Goal: Task Accomplishment & Management: Complete application form

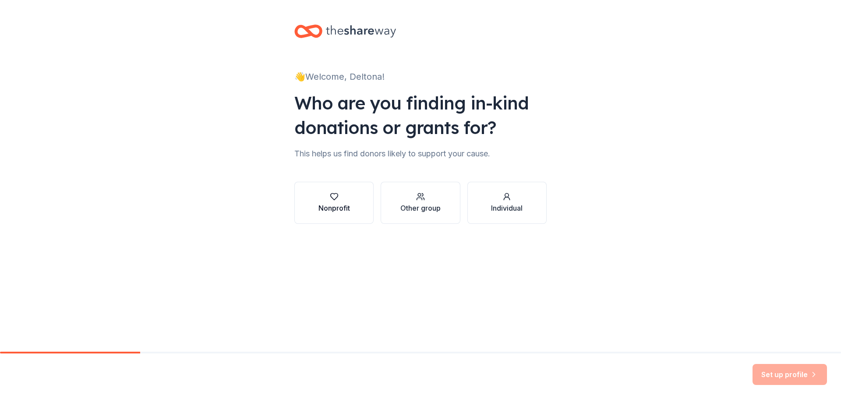
click at [338, 210] on div "Nonprofit" at bounding box center [335, 208] width 32 height 11
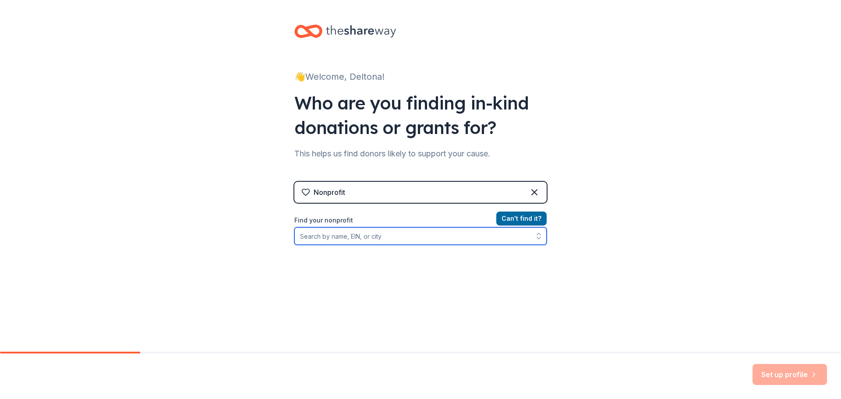
click at [375, 237] on input "Find your nonprofit" at bounding box center [420, 236] width 252 height 18
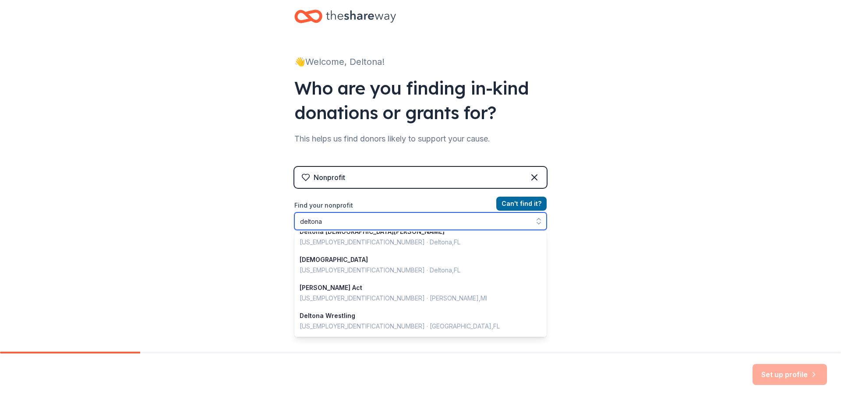
scroll to position [23, 0]
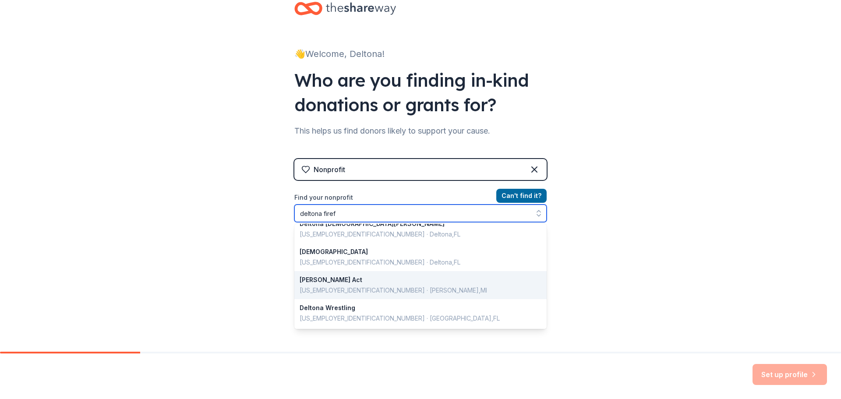
type input "deltona firefi"
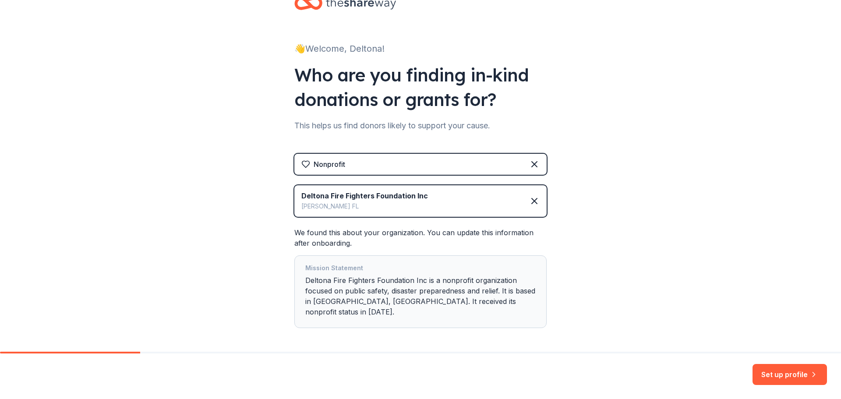
scroll to position [53, 0]
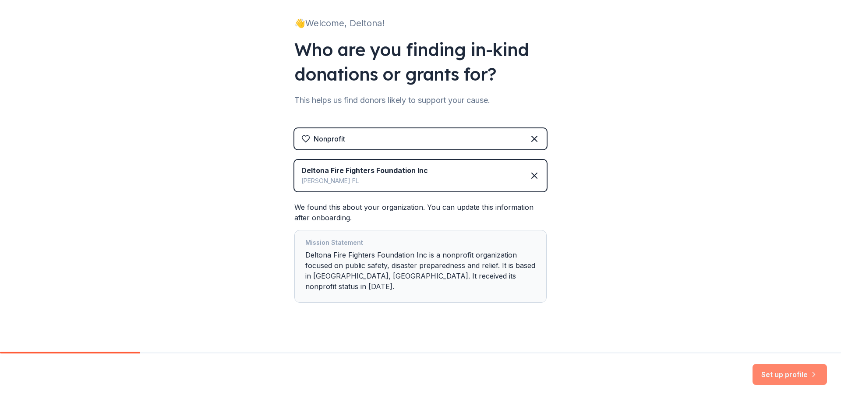
click at [779, 379] on button "Set up profile" at bounding box center [790, 374] width 74 height 21
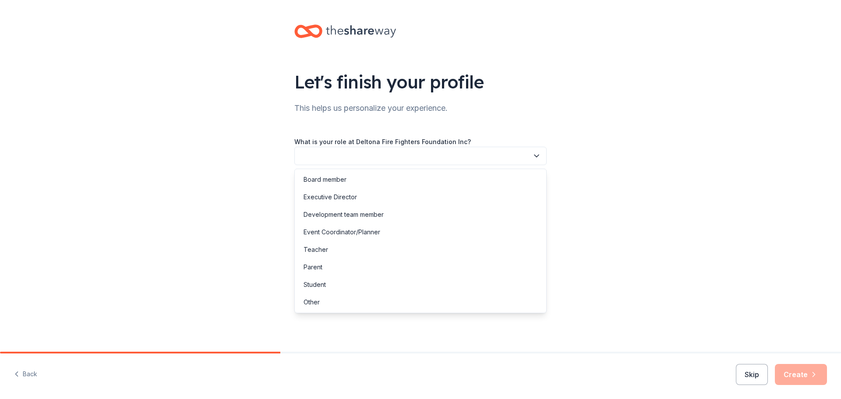
click at [512, 149] on button "button" at bounding box center [420, 156] width 252 height 18
click at [361, 229] on div "Event Coordinator/Planner" at bounding box center [342, 232] width 77 height 11
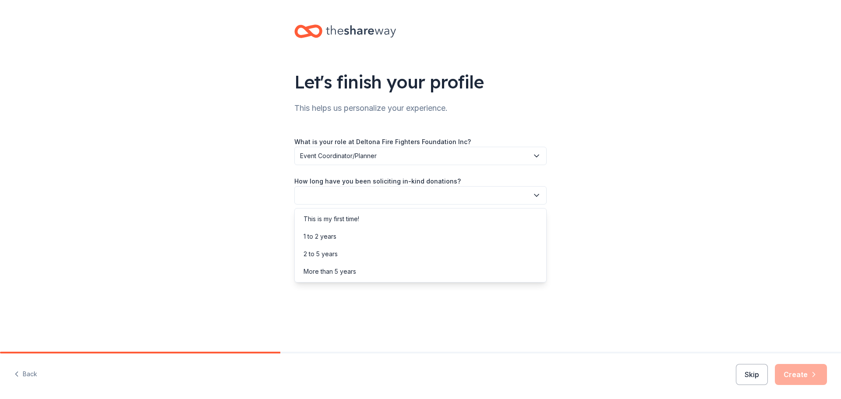
click at [374, 192] on button "button" at bounding box center [420, 195] width 252 height 18
click at [372, 233] on div "1 to 2 years" at bounding box center [421, 237] width 248 height 18
click at [379, 233] on button "button" at bounding box center [420, 235] width 252 height 18
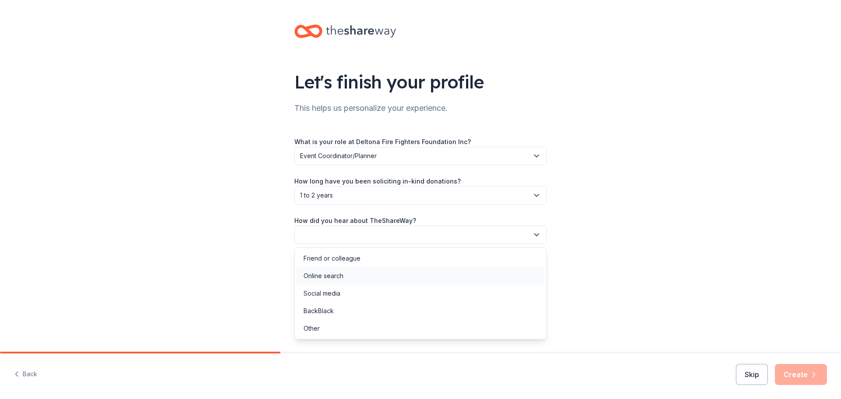
click at [374, 278] on div "Online search" at bounding box center [421, 276] width 248 height 18
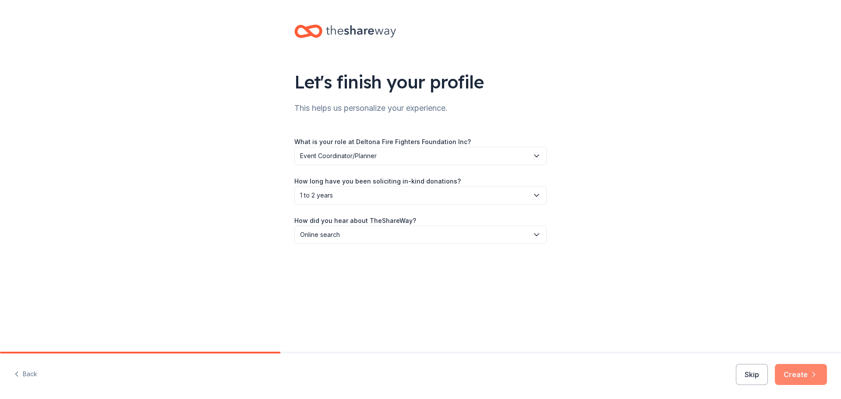
click at [802, 376] on button "Create" at bounding box center [801, 374] width 52 height 21
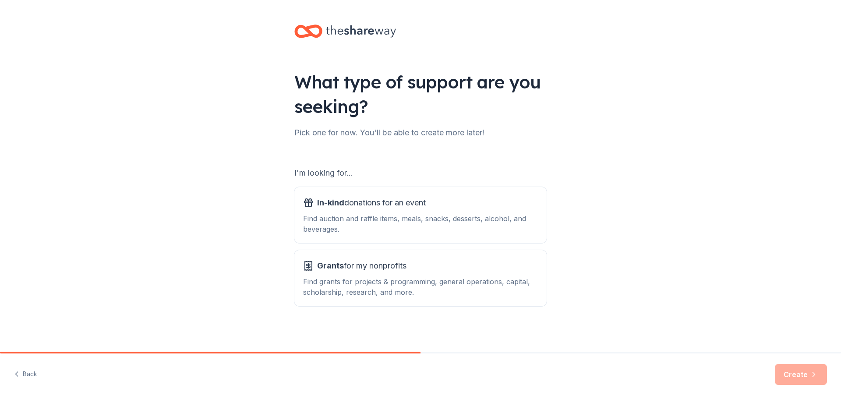
scroll to position [2, 0]
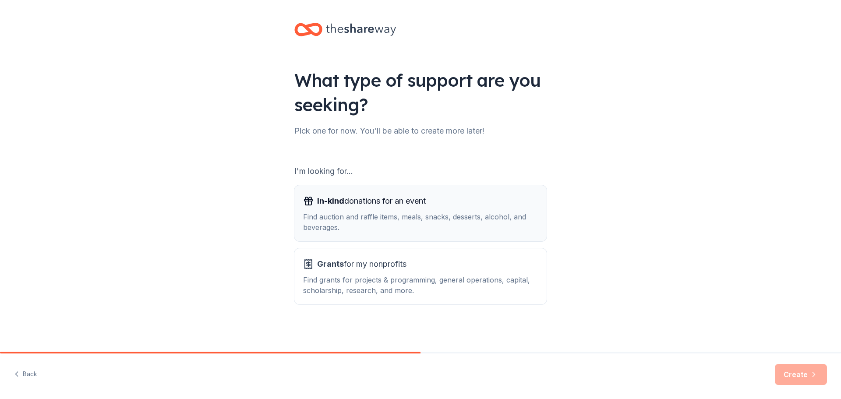
click at [436, 202] on div "In-kind donations for an event" at bounding box center [420, 201] width 235 height 14
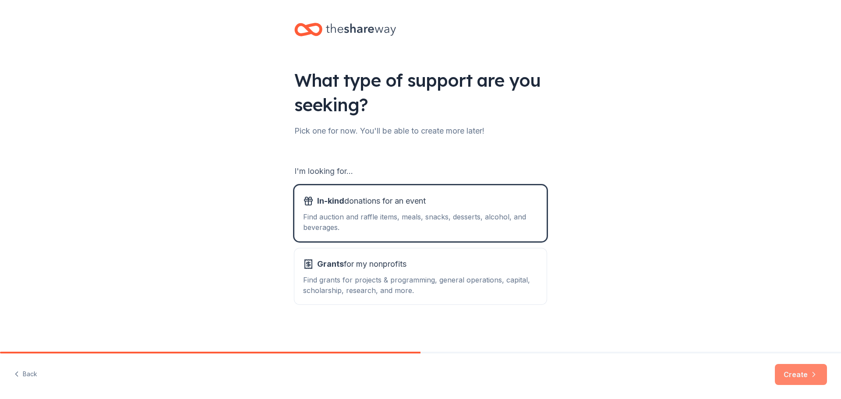
click at [783, 374] on button "Create" at bounding box center [801, 374] width 52 height 21
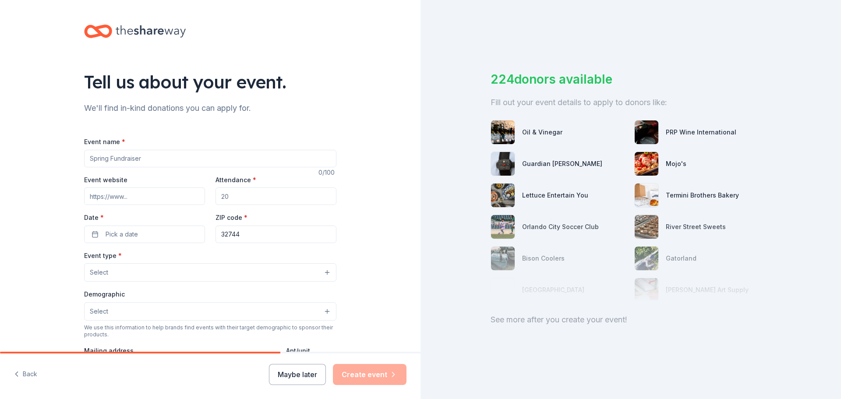
click at [154, 156] on input "Event name *" at bounding box center [210, 159] width 252 height 18
type input "Annual Banquet"
click at [227, 191] on input "Attendance *" at bounding box center [276, 197] width 121 height 18
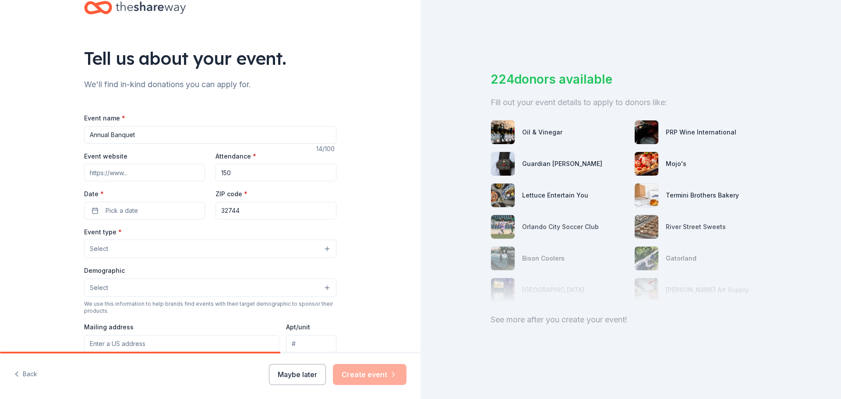
scroll to position [44, 0]
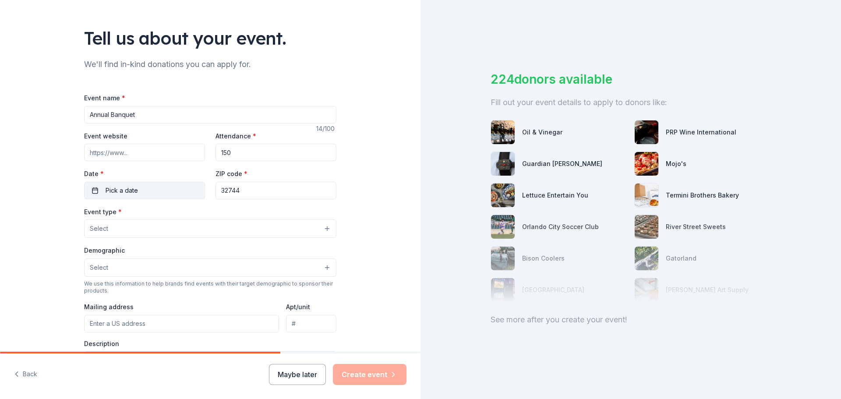
type input "150"
click at [140, 187] on button "Pick a date" at bounding box center [144, 191] width 121 height 18
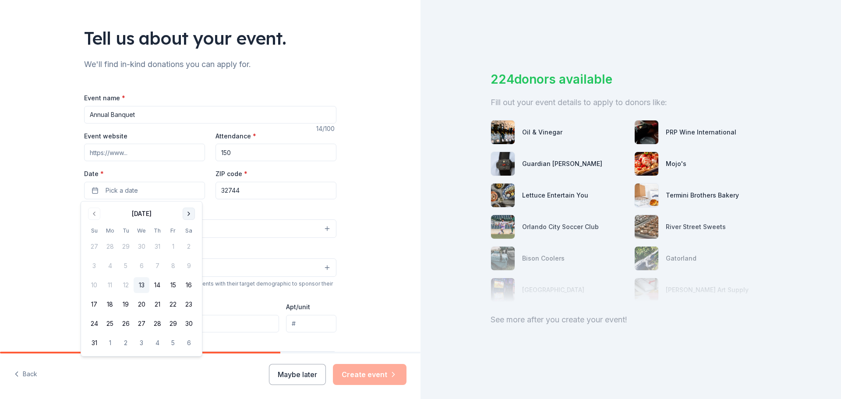
click at [191, 218] on button "Go to next month" at bounding box center [189, 214] width 12 height 12
click at [191, 217] on button "Go to next month" at bounding box center [189, 214] width 12 height 12
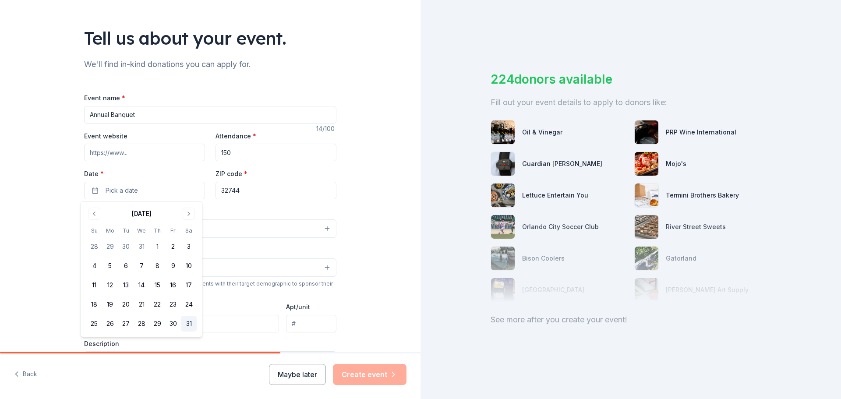
click at [191, 325] on button "31" at bounding box center [189, 324] width 16 height 16
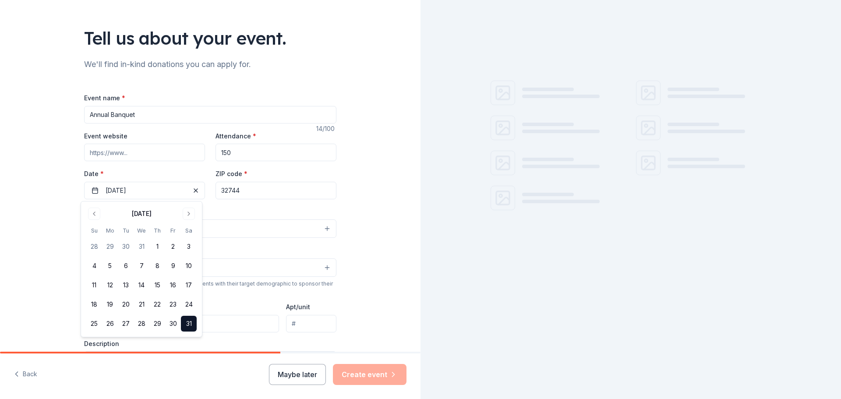
click at [251, 192] on input "32744" at bounding box center [276, 191] width 121 height 18
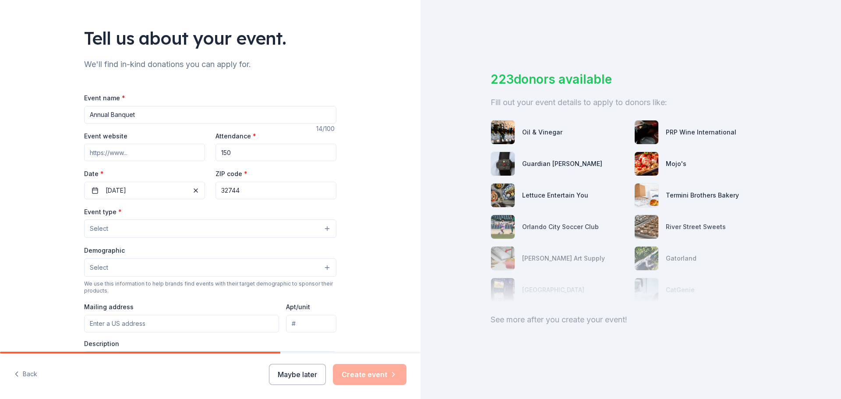
drag, startPoint x: 250, startPoint y: 189, endPoint x: 228, endPoint y: 188, distance: 22.4
click at [228, 188] on input "32744" at bounding box center [276, 191] width 121 height 18
type input "32725"
click at [220, 207] on div "Event type * Select" at bounding box center [210, 222] width 252 height 32
click at [197, 231] on button "Select" at bounding box center [210, 229] width 252 height 18
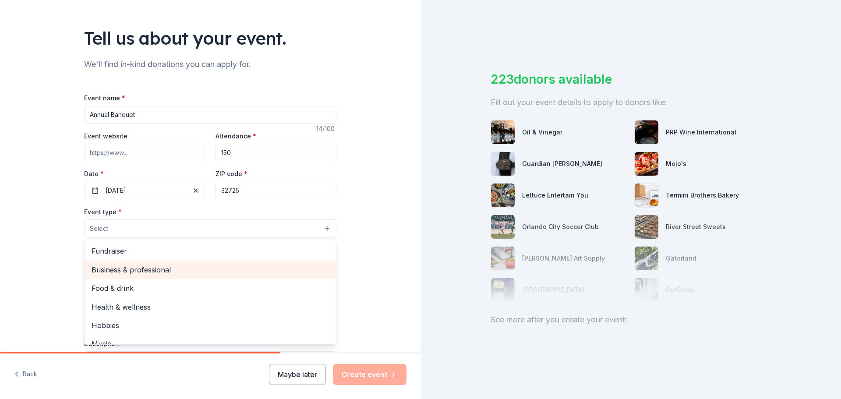
click at [161, 276] on span "Business & professional" at bounding box center [210, 269] width 237 height 11
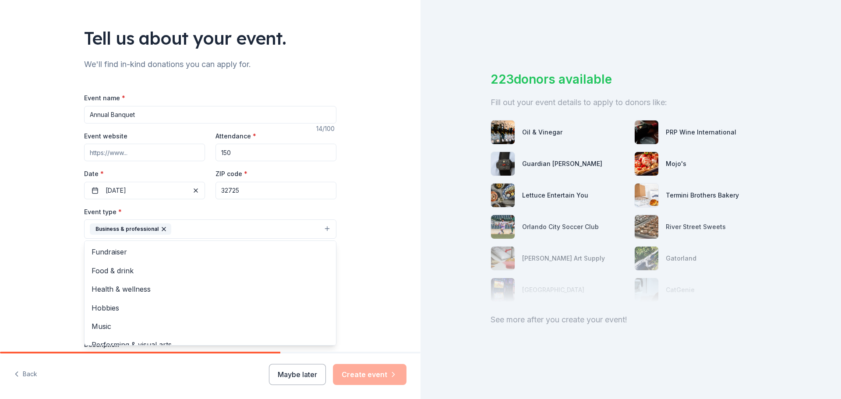
click at [378, 263] on div "Tell us about your event. We'll find in-kind donations you can apply for. Event…" at bounding box center [210, 248] width 421 height 584
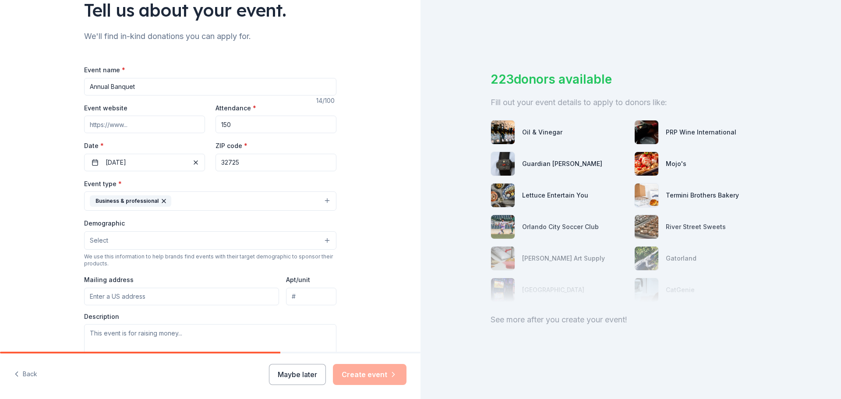
scroll to position [88, 0]
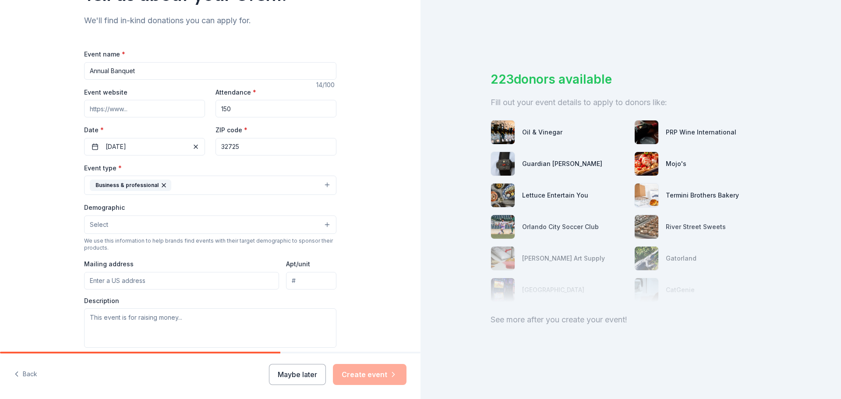
click at [282, 231] on button "Select" at bounding box center [210, 225] width 252 height 18
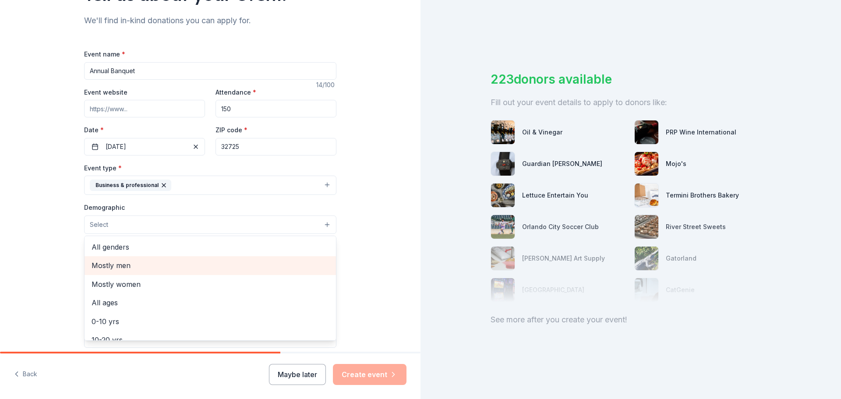
click at [143, 263] on span "Mostly men" at bounding box center [210, 265] width 237 height 11
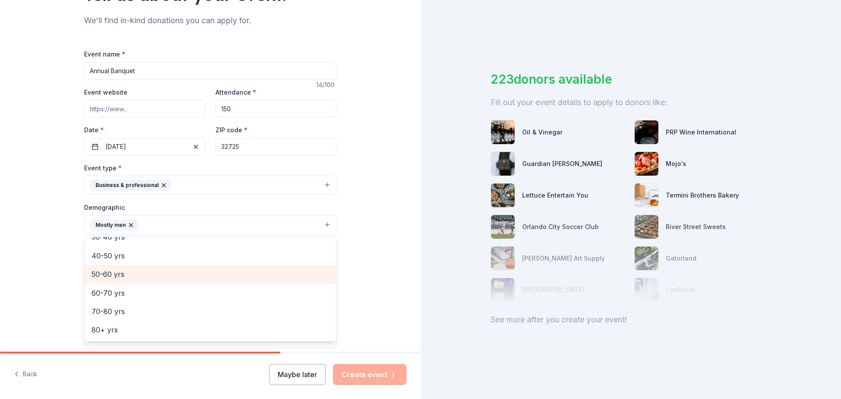
scroll to position [78, 0]
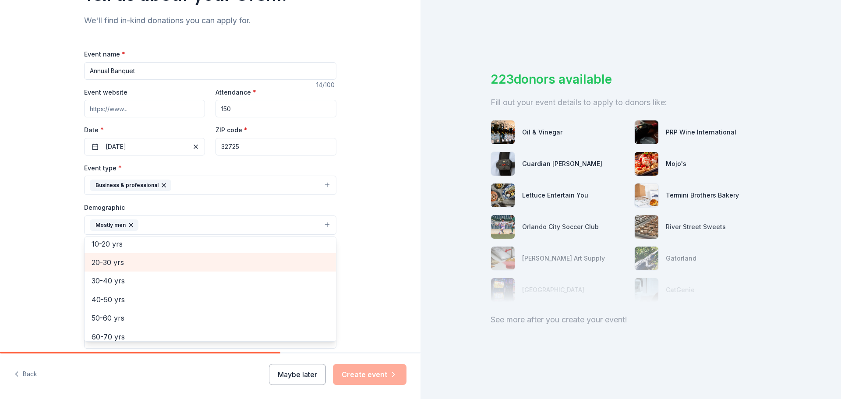
click at [161, 263] on span "20-30 yrs" at bounding box center [210, 262] width 237 height 11
click at [157, 265] on span "30-40 yrs" at bounding box center [210, 262] width 237 height 11
click at [156, 265] on span "40-50 yrs" at bounding box center [210, 262] width 237 height 11
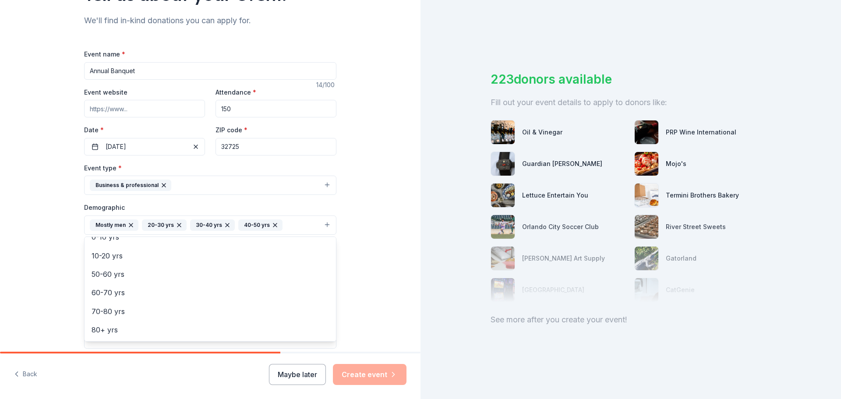
click at [361, 284] on div "Tell us about your event. We'll find in-kind donations you can apply for. Event…" at bounding box center [210, 204] width 421 height 585
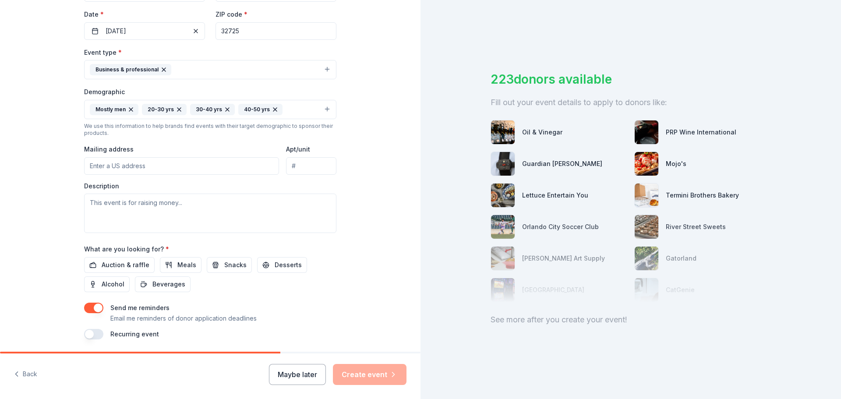
scroll to position [219, 0]
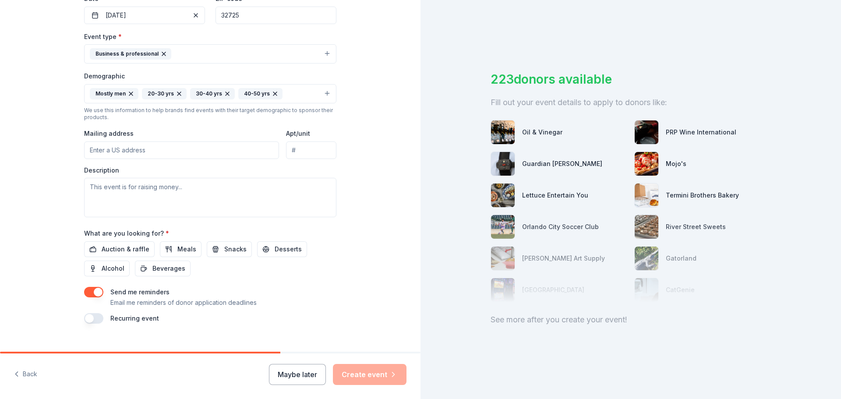
click at [161, 155] on input "Mailing address" at bounding box center [181, 151] width 195 height 18
type input "[STREET_ADDRESS]"
click at [203, 195] on textarea at bounding box center [210, 197] width 252 height 39
click at [198, 199] on textarea at bounding box center [210, 197] width 252 height 39
paste textarea "to celebrate our firefighter family and honor our personnel for outstanding ser…"
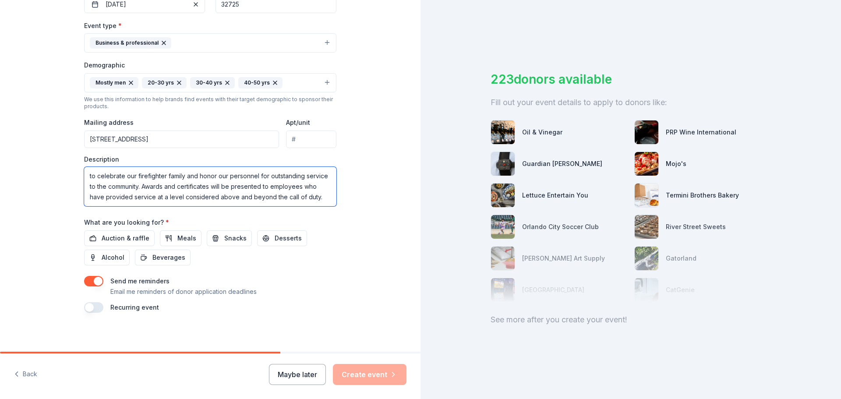
scroll to position [233, 0]
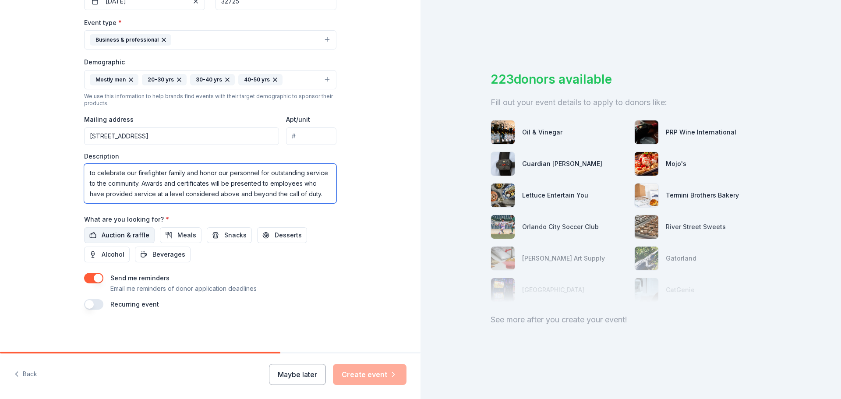
type textarea "to celebrate our firefighter family and honor our personnel for outstanding ser…"
click at [138, 234] on span "Auction & raffle" at bounding box center [126, 235] width 48 height 11
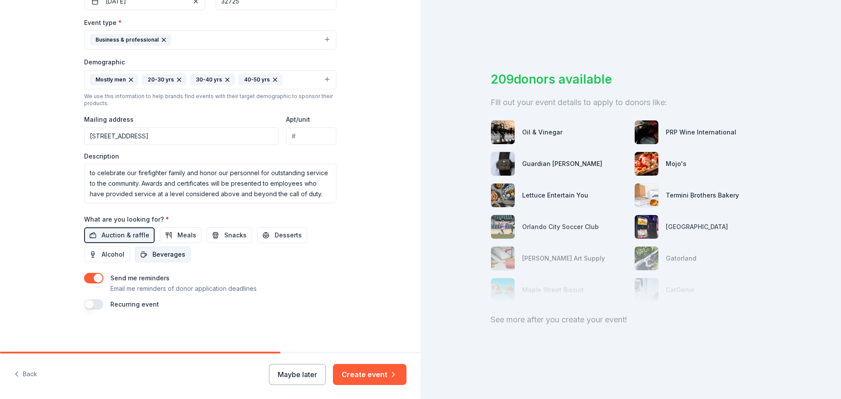
click at [159, 256] on span "Beverages" at bounding box center [168, 254] width 33 height 11
click at [156, 256] on span "Beverages" at bounding box center [168, 254] width 33 height 11
click at [177, 233] on span "Meals" at bounding box center [186, 235] width 19 height 11
click at [275, 234] on span "Desserts" at bounding box center [288, 235] width 27 height 11
click at [92, 306] on button "button" at bounding box center [93, 304] width 19 height 11
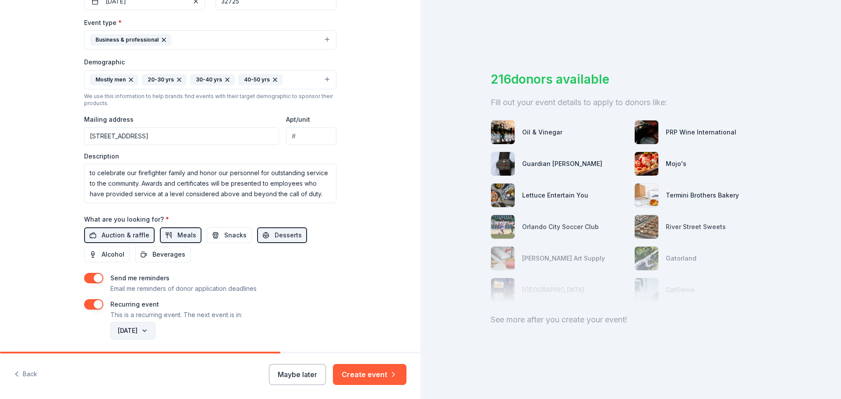
click at [149, 333] on button "[DATE]" at bounding box center [132, 331] width 45 height 18
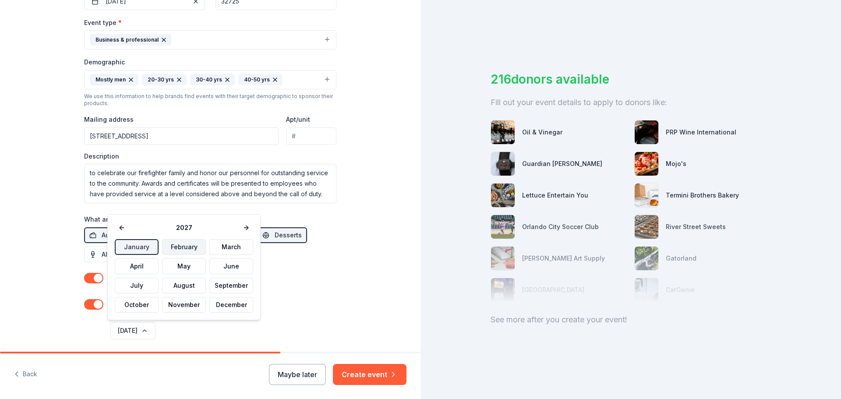
click at [176, 249] on button "February" at bounding box center [184, 247] width 44 height 16
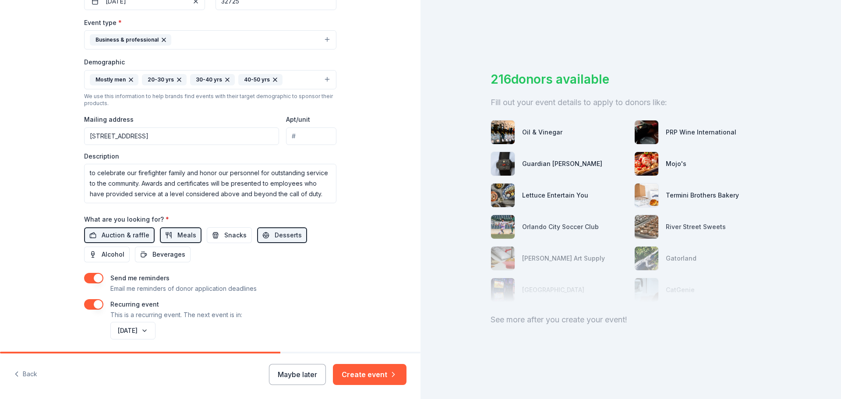
scroll to position [265, 0]
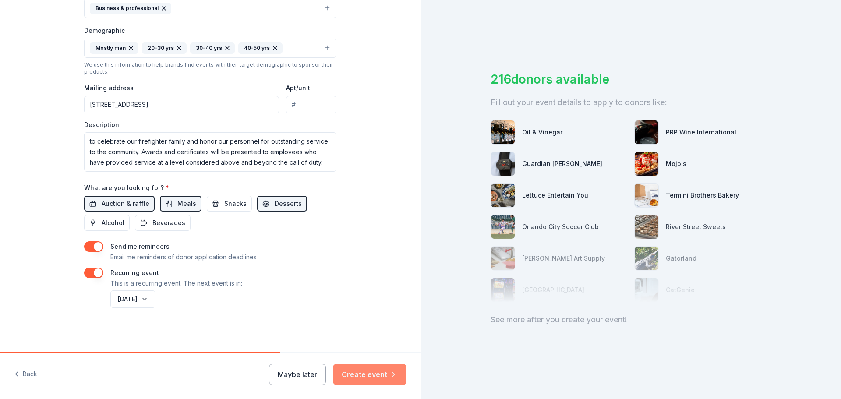
click at [360, 372] on button "Create event" at bounding box center [370, 374] width 74 height 21
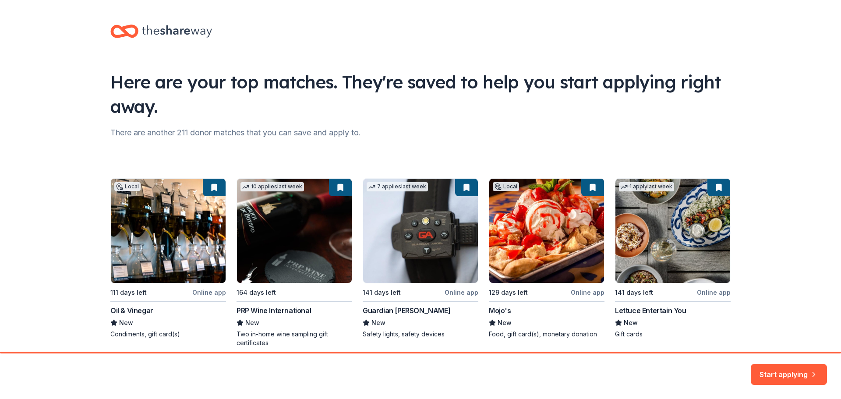
click at [782, 167] on div "Here are your top matches. They're saved to help you start applying right away.…" at bounding box center [420, 195] width 841 height 390
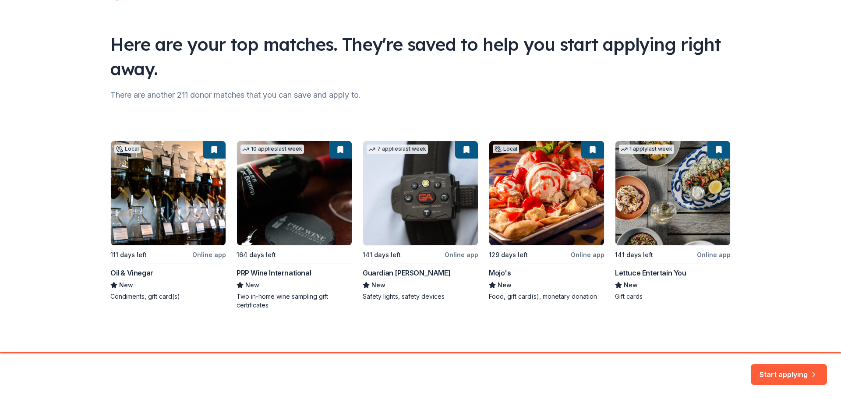
click at [771, 370] on button "Start applying" at bounding box center [789, 373] width 76 height 21
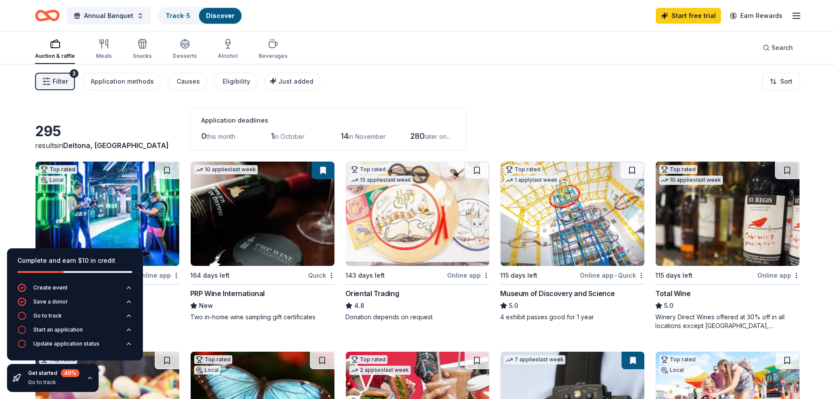
click at [793, 17] on icon "button" at bounding box center [796, 16] width 11 height 11
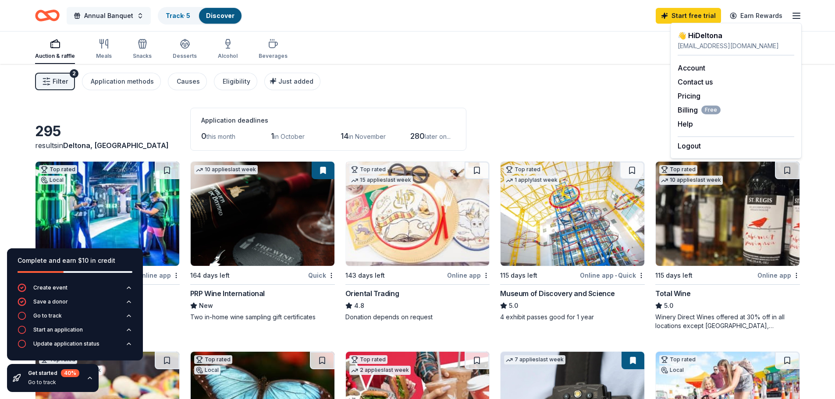
click at [102, 16] on span "Annual Banquet" at bounding box center [108, 16] width 49 height 11
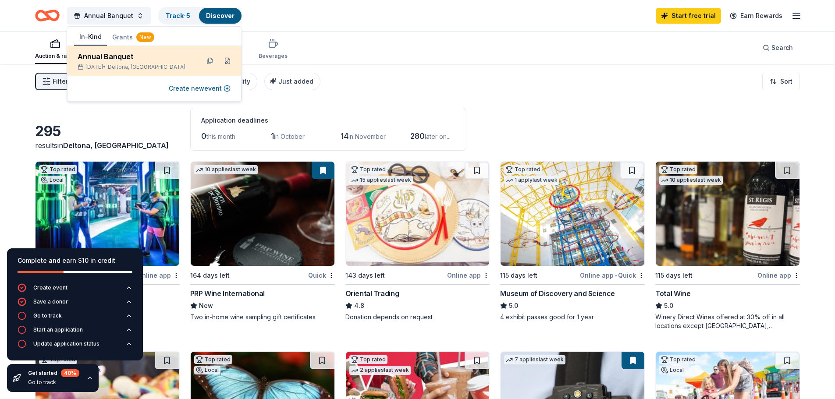
click at [227, 61] on button at bounding box center [227, 61] width 14 height 14
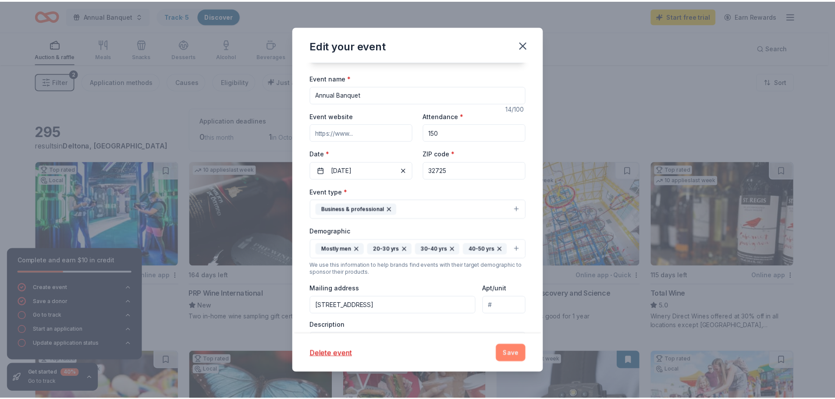
scroll to position [44, 0]
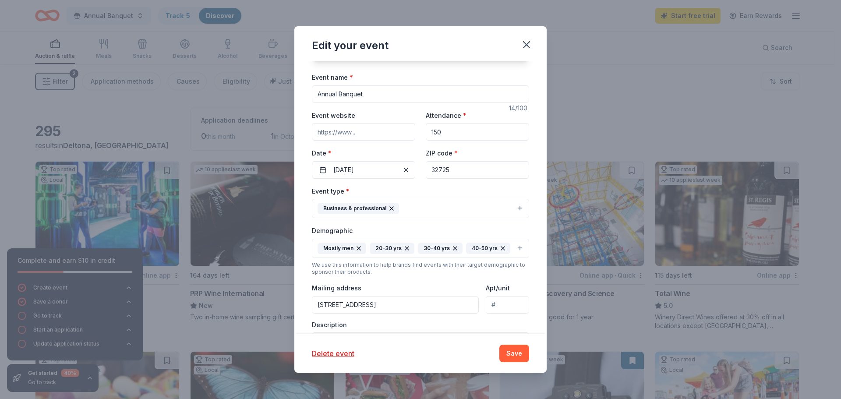
click at [520, 356] on button "Save" at bounding box center [514, 354] width 30 height 18
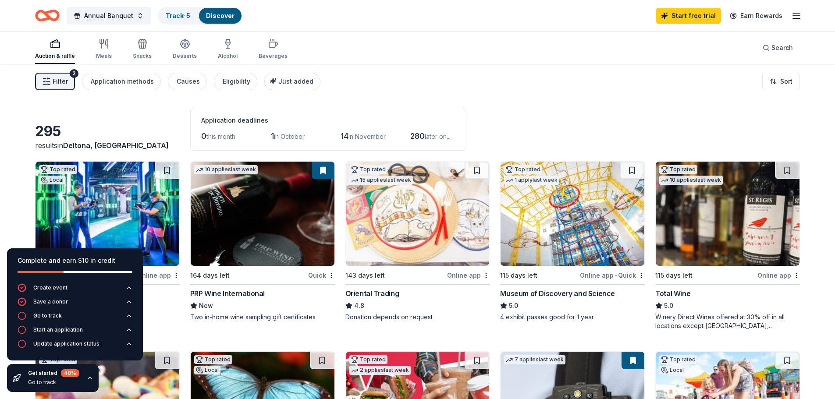
click at [87, 377] on icon "button" at bounding box center [89, 378] width 7 height 7
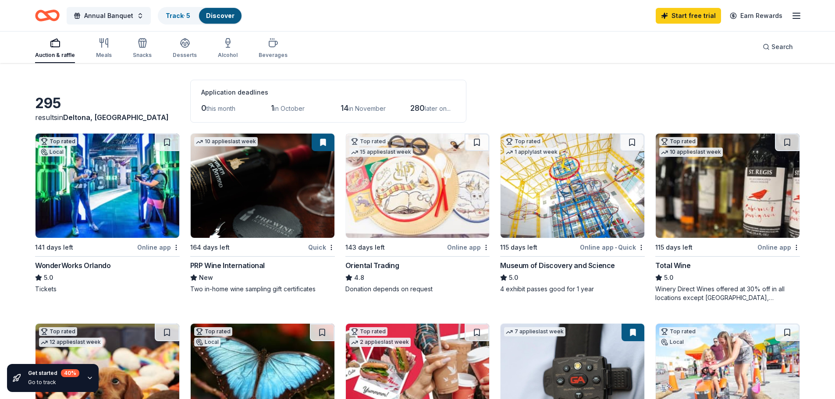
scroll to position [44, 0]
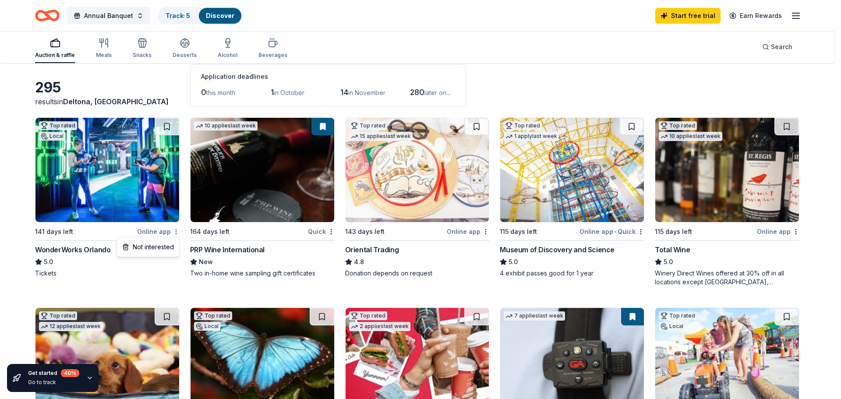
click at [175, 232] on html "Annual Banquet Track · 5 Discover Start free trial Earn Rewards Auction & raffl…" at bounding box center [420, 155] width 841 height 399
click at [177, 231] on html "Annual Banquet Track · 5 Discover Start free trial Earn Rewards Auction & raffl…" at bounding box center [420, 155] width 841 height 399
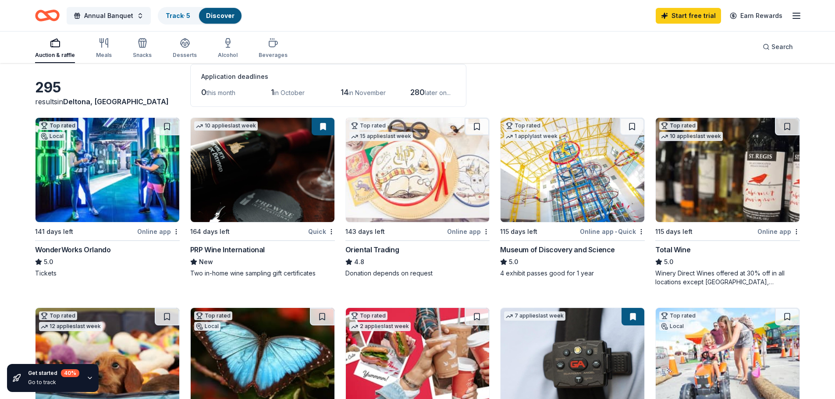
click at [133, 184] on img at bounding box center [107, 170] width 144 height 104
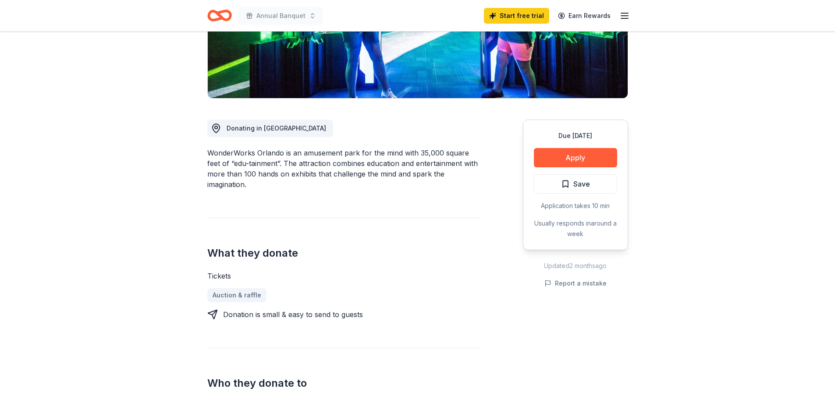
scroll to position [175, 0]
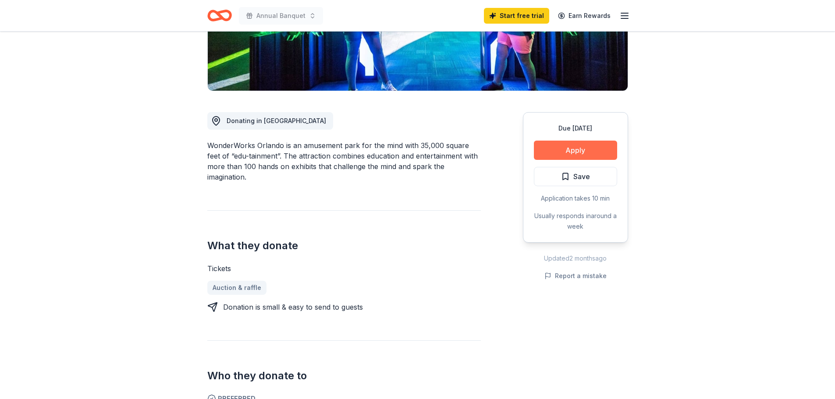
click at [573, 149] on button "Apply" at bounding box center [575, 150] width 83 height 19
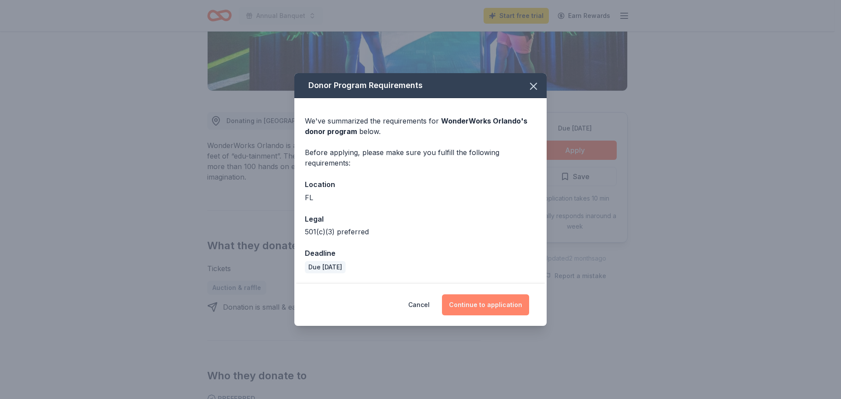
click at [491, 303] on button "Continue to application" at bounding box center [485, 304] width 87 height 21
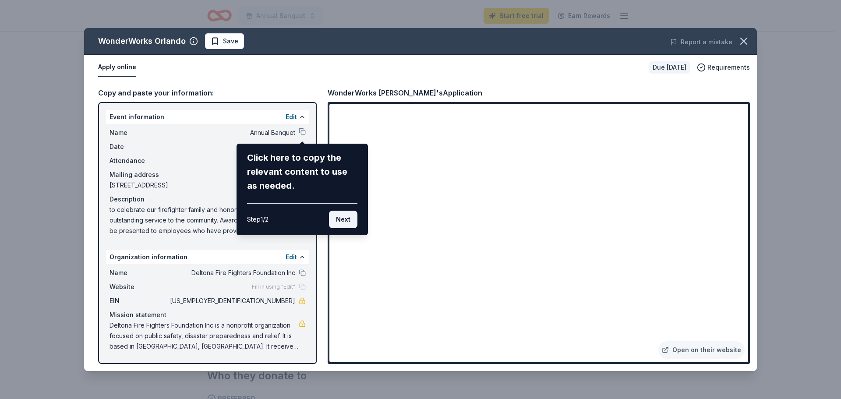
click at [337, 220] on button "Next" at bounding box center [343, 220] width 28 height 18
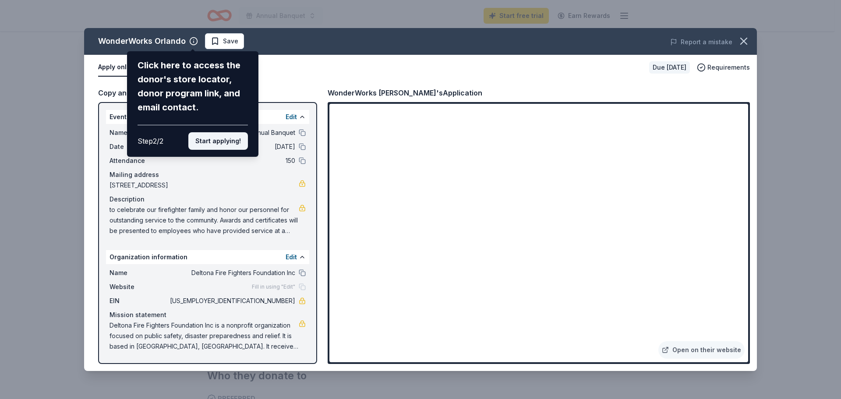
click at [215, 143] on button "Start applying!" at bounding box center [218, 141] width 60 height 18
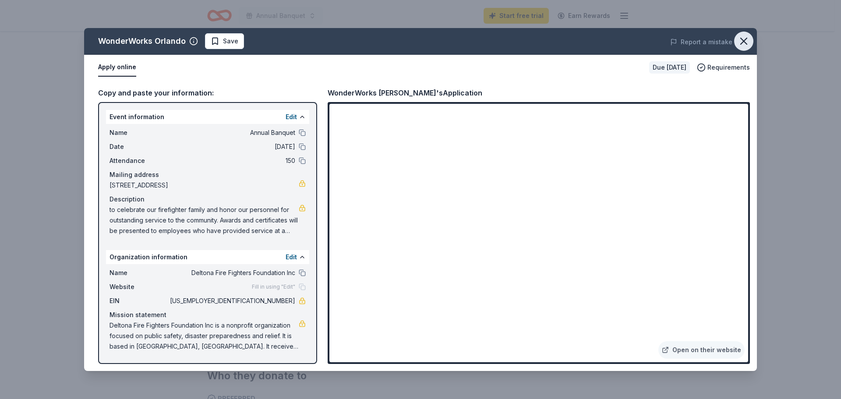
click at [746, 41] on icon "button" at bounding box center [744, 41] width 12 height 12
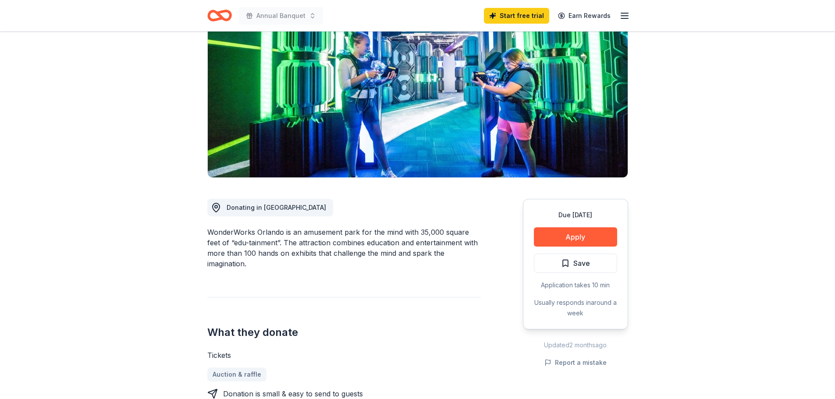
scroll to position [88, 0]
